Goal: Register for event/course

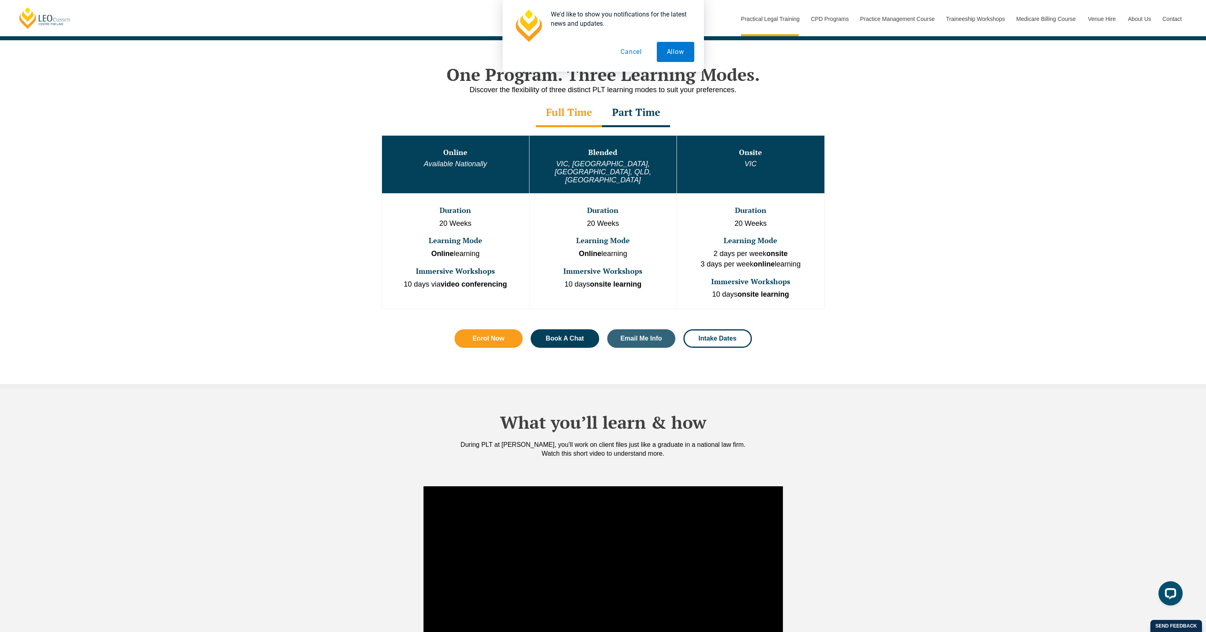
scroll to position [274, 0]
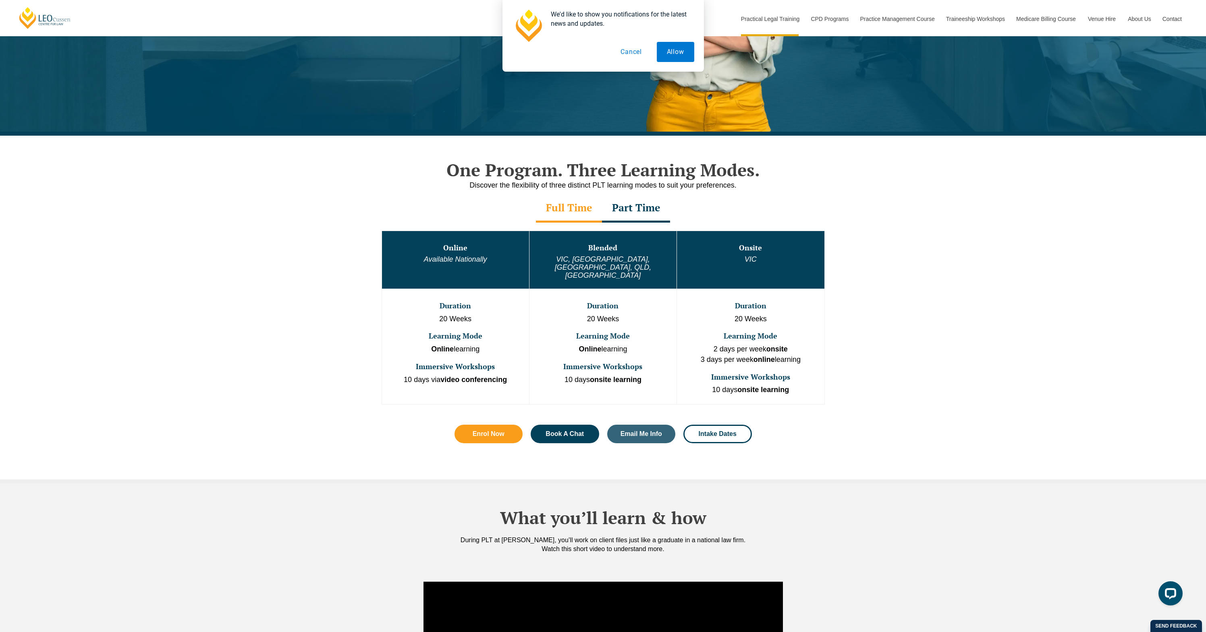
click at [638, 213] on div "Part Time" at bounding box center [636, 209] width 68 height 28
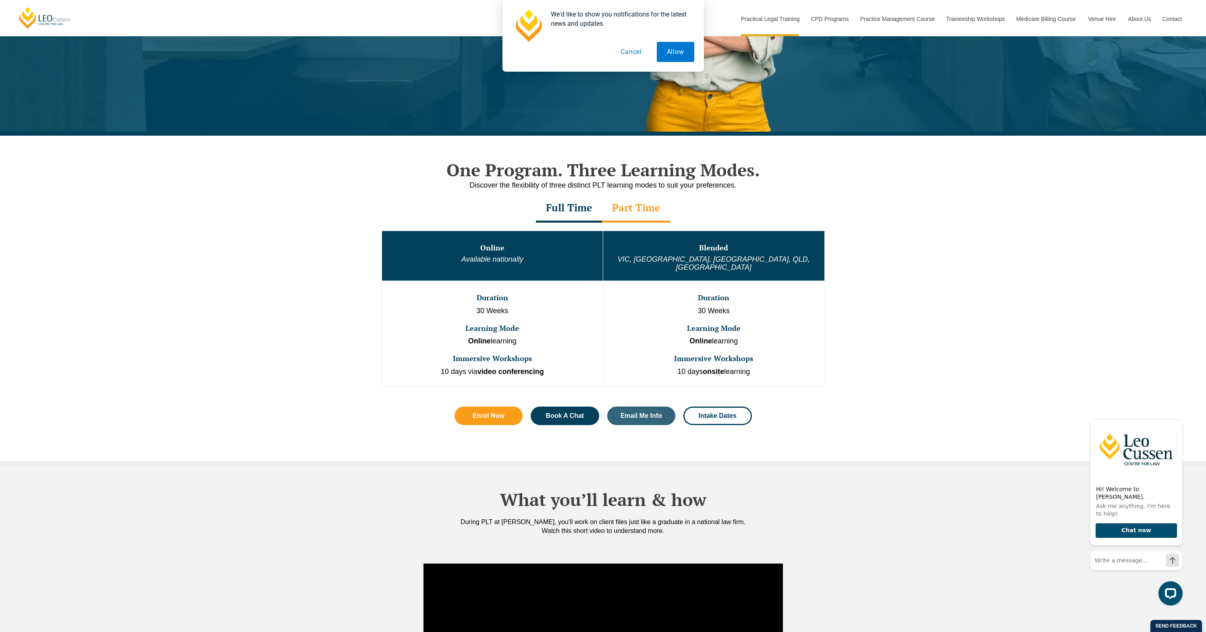
click at [586, 215] on div "Full Time" at bounding box center [569, 209] width 66 height 28
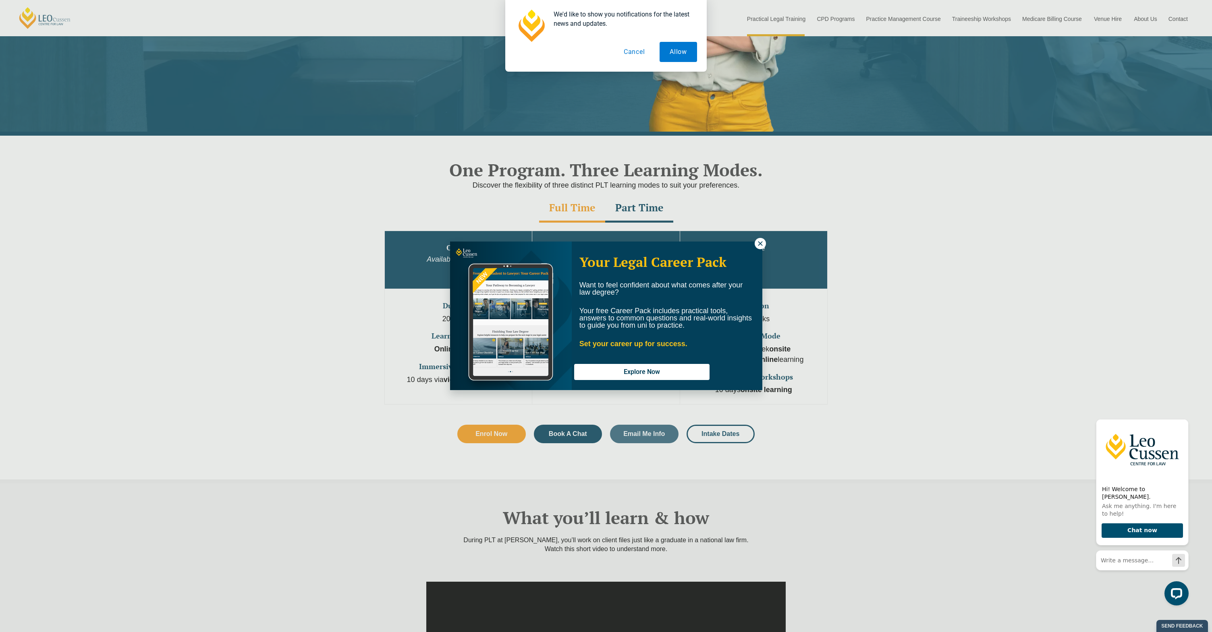
click at [998, 249] on div "Your Legal Career Pack Want to feel confident about what comes after your law d…" at bounding box center [606, 316] width 1212 height 632
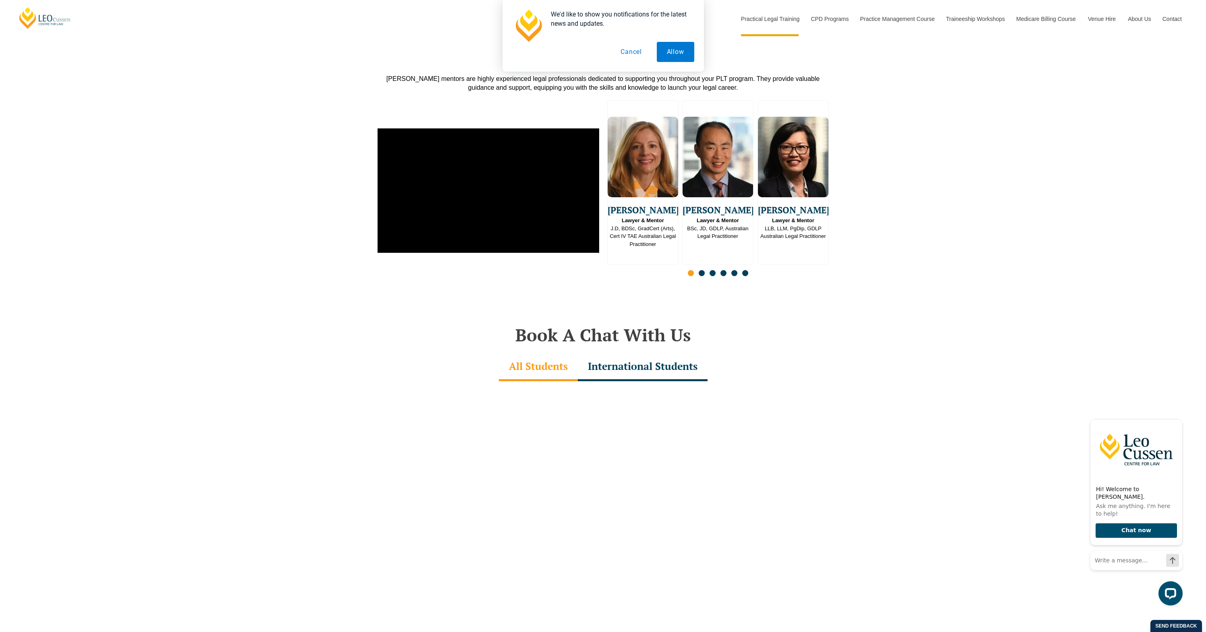
scroll to position [2056, 0]
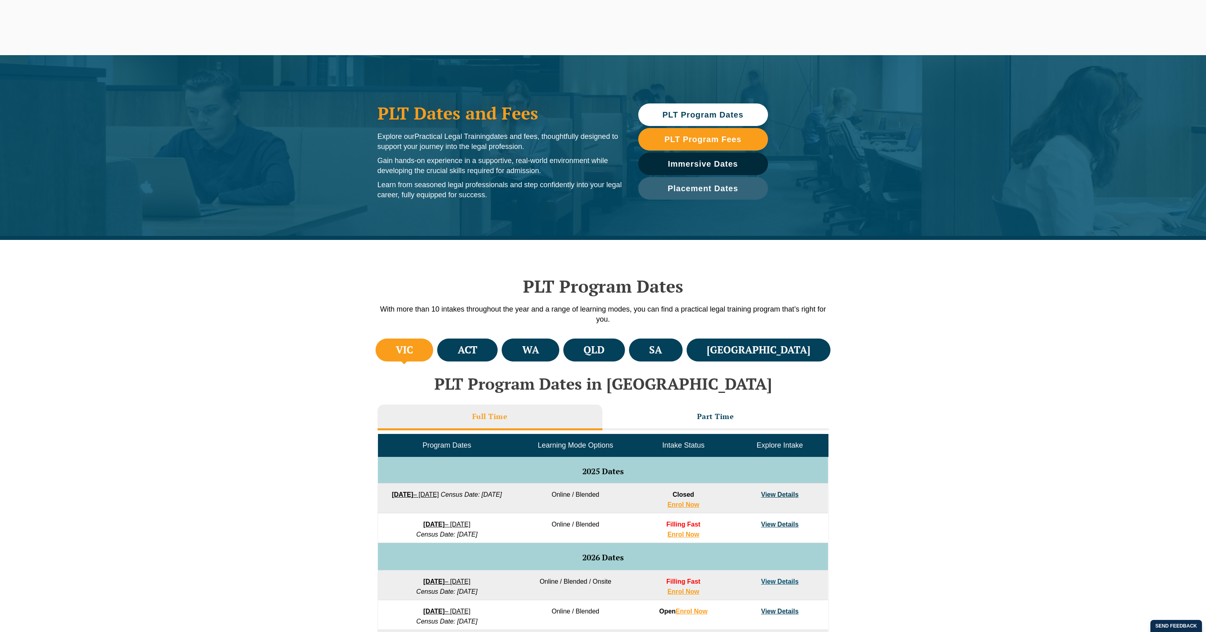
click at [654, 367] on div "PLT Program Dates in Victoria Full Time Part Time Program Dates Learning Mode O…" at bounding box center [602, 590] width 459 height 447
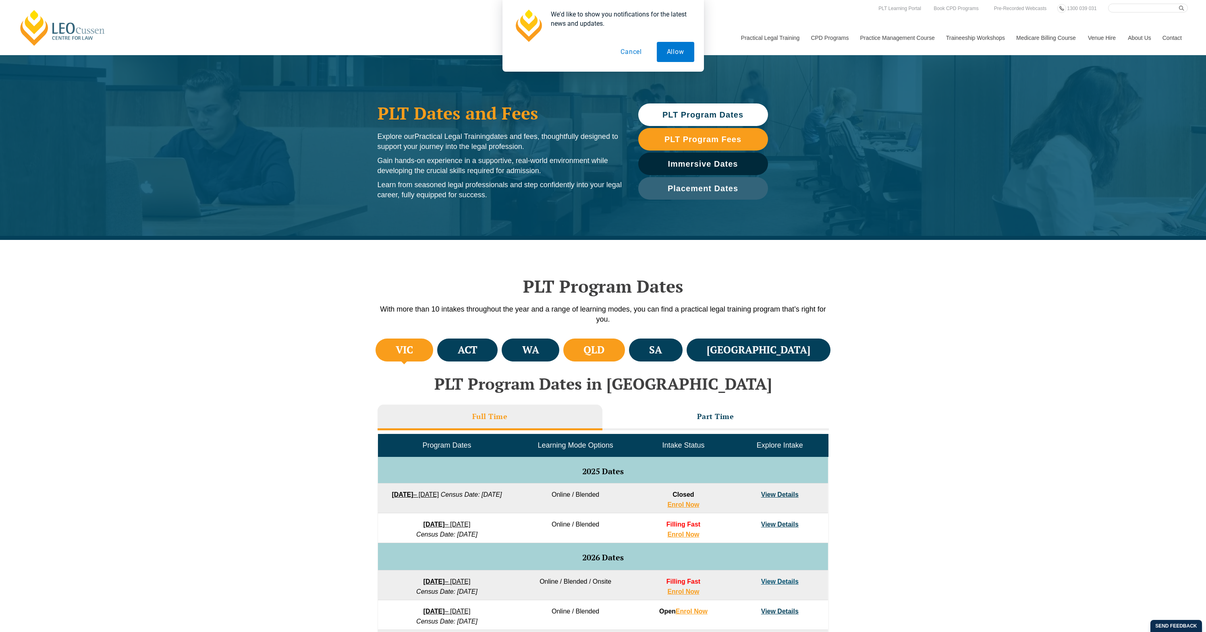
click at [625, 352] on li "QLD" at bounding box center [594, 350] width 62 height 23
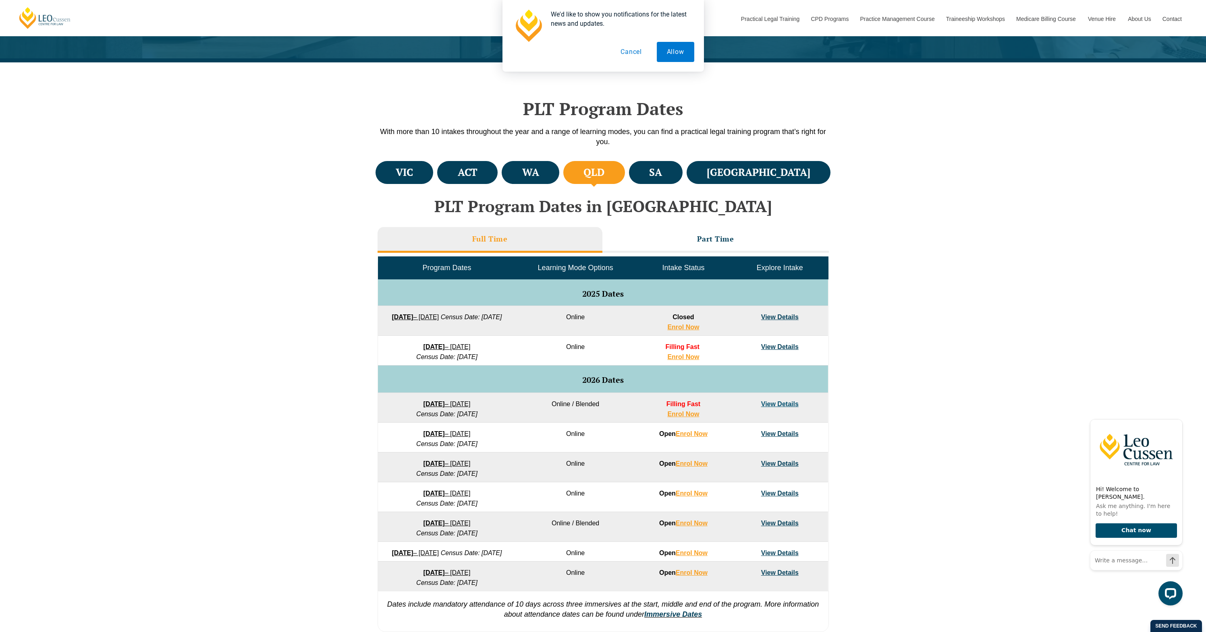
scroll to position [178, 0]
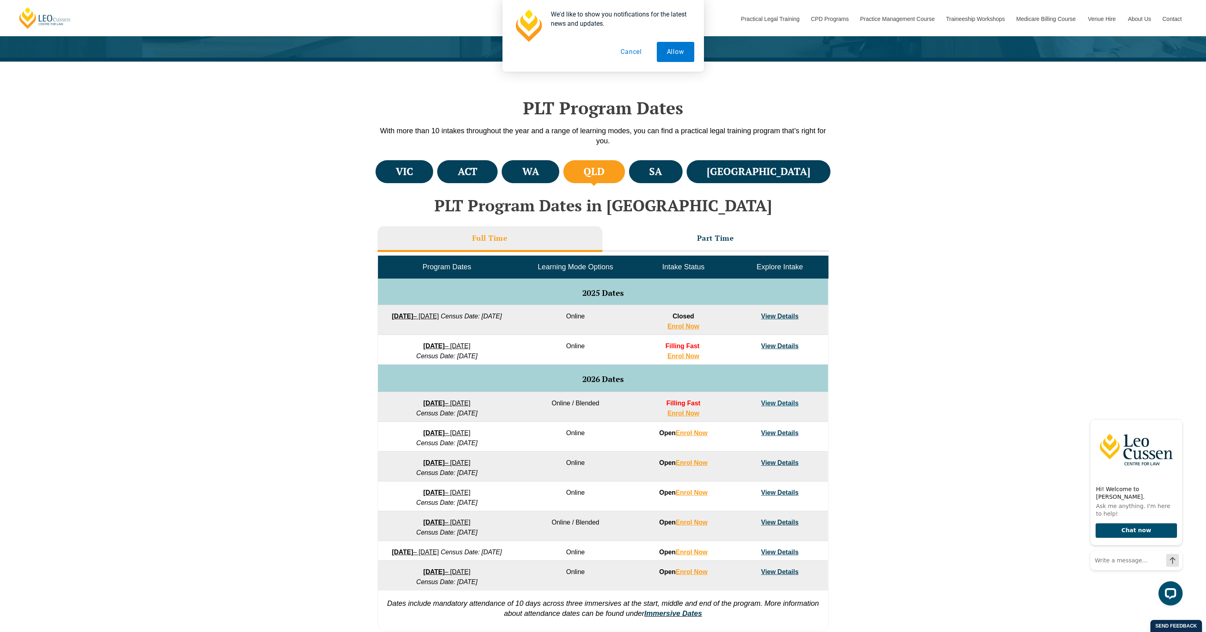
click at [806, 406] on td "View Details" at bounding box center [779, 407] width 96 height 30
click at [778, 402] on link "View Details" at bounding box center [779, 403] width 37 height 7
